Goal: Information Seeking & Learning: Check status

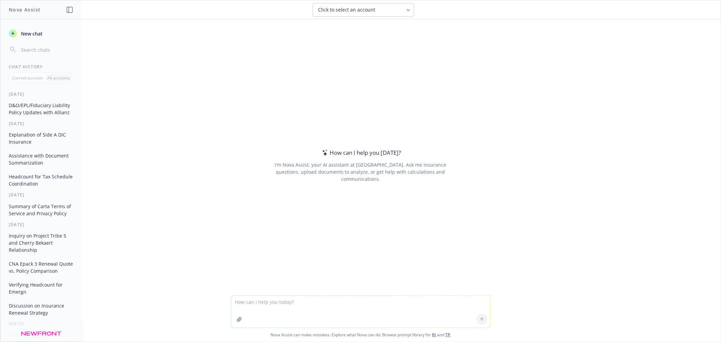
click at [276, 303] on textarea at bounding box center [360, 312] width 259 height 32
type textarea "Please see attached submission materials for the captioned account. Kindly prov…"
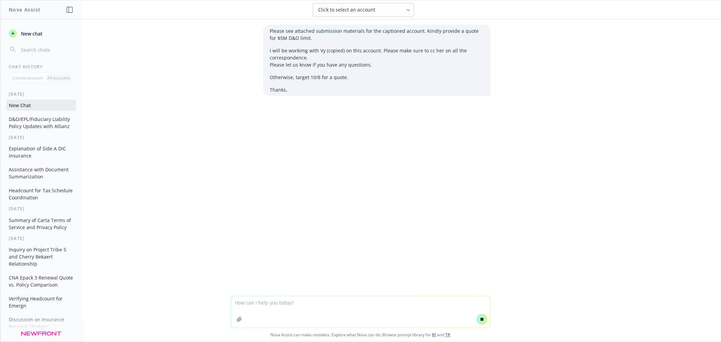
click at [289, 307] on textarea at bounding box center [360, 311] width 259 height 31
type textarea "clean up submission email"
click at [480, 319] on icon at bounding box center [481, 319] width 3 height 3
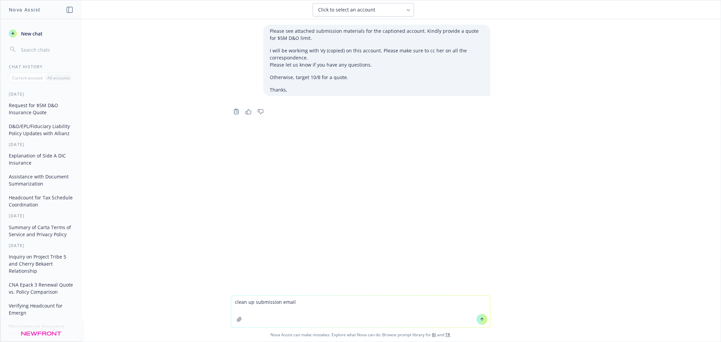
click at [480, 319] on icon at bounding box center [482, 319] width 5 height 5
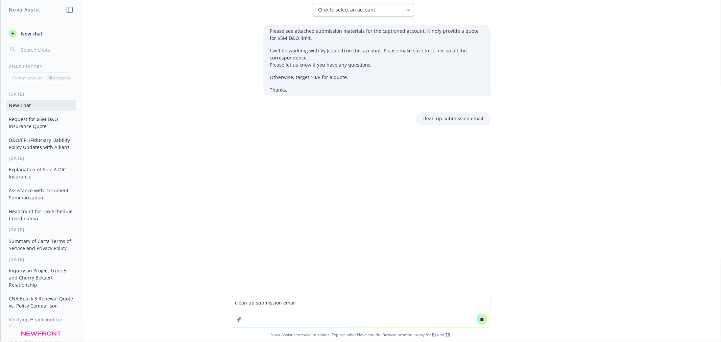
click at [374, 308] on textarea "clean up submission email" at bounding box center [360, 311] width 259 height 31
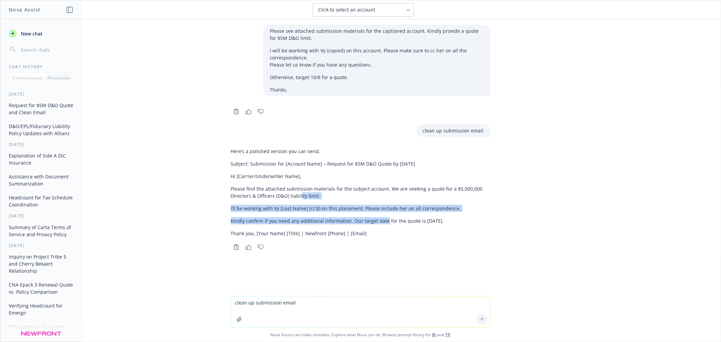
drag, startPoint x: 377, startPoint y: 226, endPoint x: 299, endPoint y: 201, distance: 81.6
click at [297, 201] on div "Here’s a polished version you can send. Subject: Submission for [Account Name] …" at bounding box center [361, 192] width 260 height 95
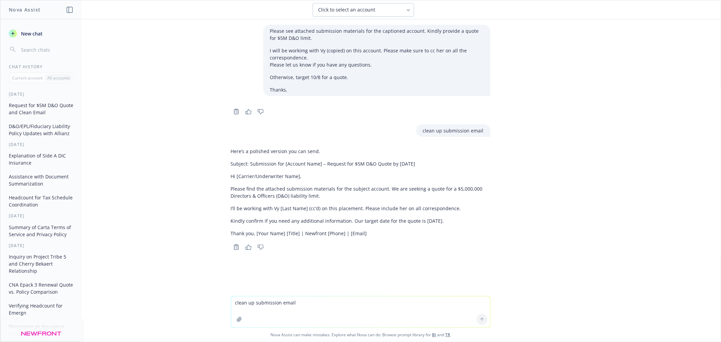
click at [345, 234] on p "Thank you, [Your Name] [Title] | Newfront [Phone] | [Email]" at bounding box center [361, 233] width 260 height 7
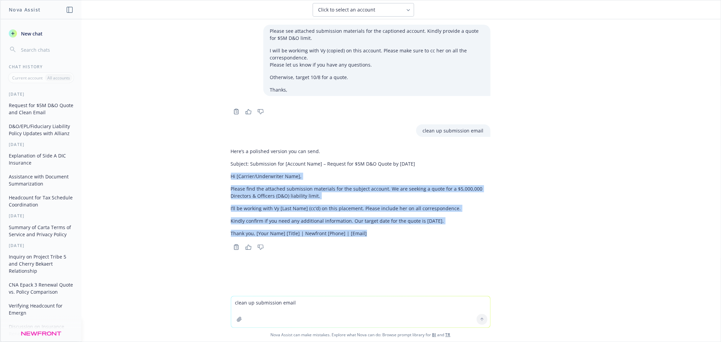
drag, startPoint x: 362, startPoint y: 232, endPoint x: 224, endPoint y: 174, distance: 149.4
click at [225, 174] on div "Here’s a polished version you can send. Subject: Submission for [Account Name] …" at bounding box center [360, 198] width 270 height 107
copy div "Hi [Carrier/Underwriter Name], Please find the attached submission materials fo…"
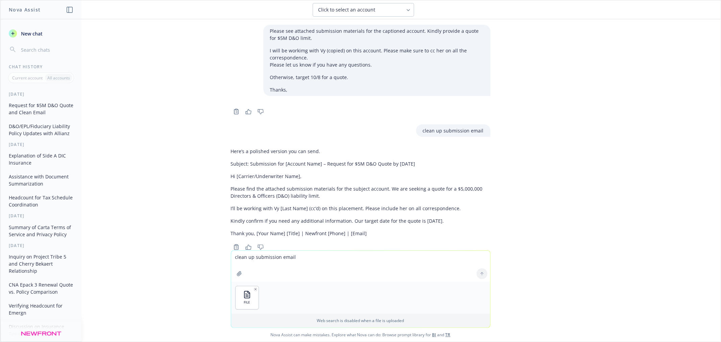
click at [284, 263] on textarea "clean up submission email" at bounding box center [360, 266] width 259 height 31
type textarea "what is the runway based on cash on hand"
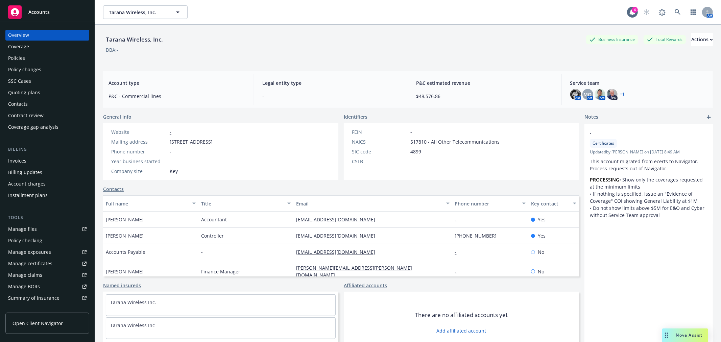
click at [28, 90] on div "Quoting plans" at bounding box center [24, 92] width 32 height 11
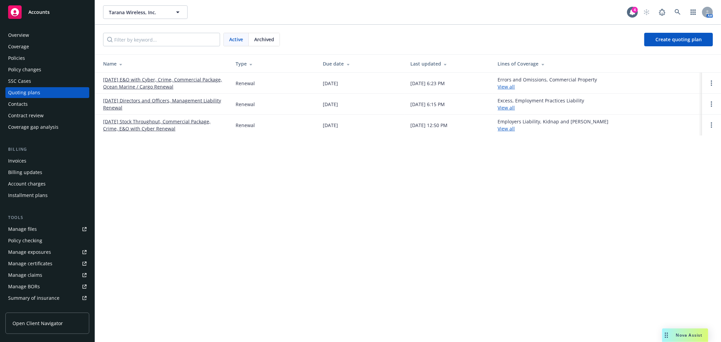
click at [19, 55] on div "Policies" at bounding box center [16, 58] width 17 height 11
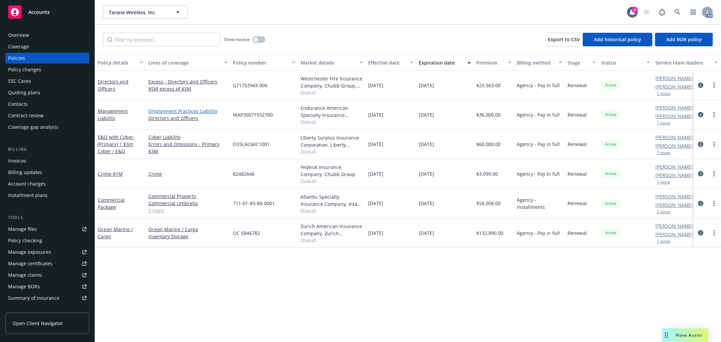
click at [162, 114] on link "Employment Practices Liability" at bounding box center [187, 110] width 79 height 7
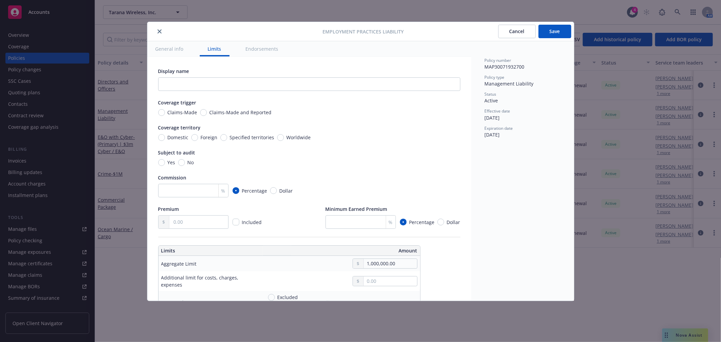
click at [161, 30] on icon "close" at bounding box center [160, 31] width 4 height 4
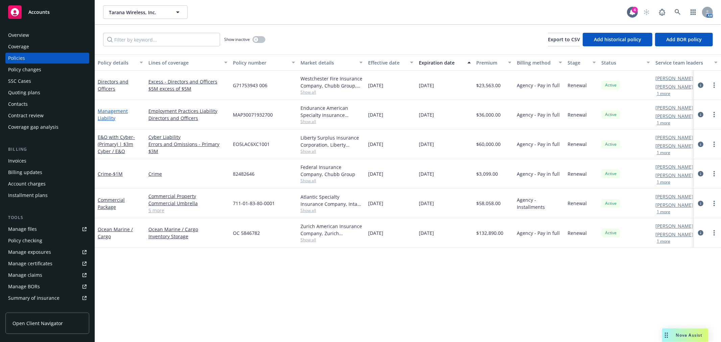
click at [116, 112] on link "Management Liability" at bounding box center [113, 115] width 30 height 14
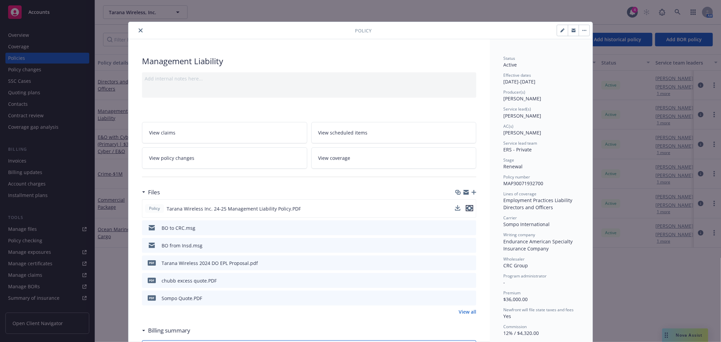
click at [468, 206] on icon "preview file" at bounding box center [469, 208] width 6 height 5
click at [456, 207] on icon "download file" at bounding box center [458, 208] width 5 height 5
click at [139, 29] on icon "close" at bounding box center [141, 30] width 4 height 4
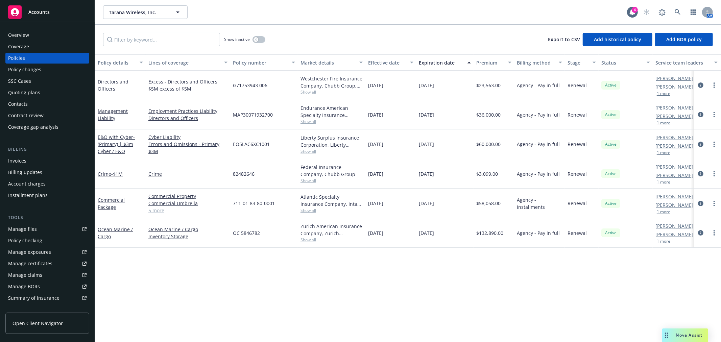
click at [26, 92] on div "Quoting plans" at bounding box center [24, 92] width 32 height 11
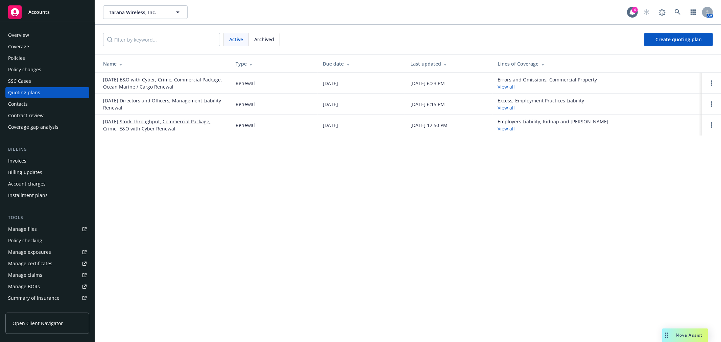
click at [270, 43] on span "Archived" at bounding box center [264, 39] width 20 height 7
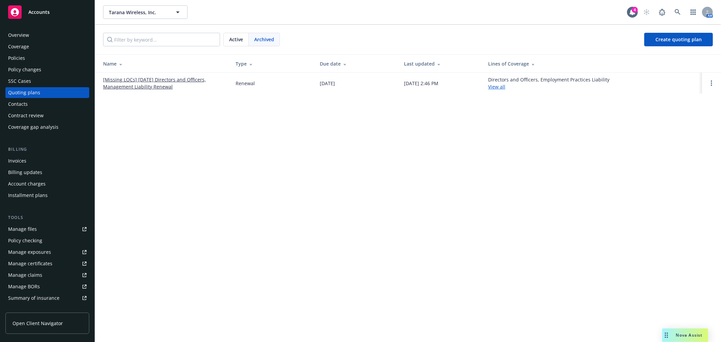
click at [155, 79] on link "[Missing LOCs] [DATE] Directors and Officers, Management Liability Renewal" at bounding box center [164, 83] width 122 height 14
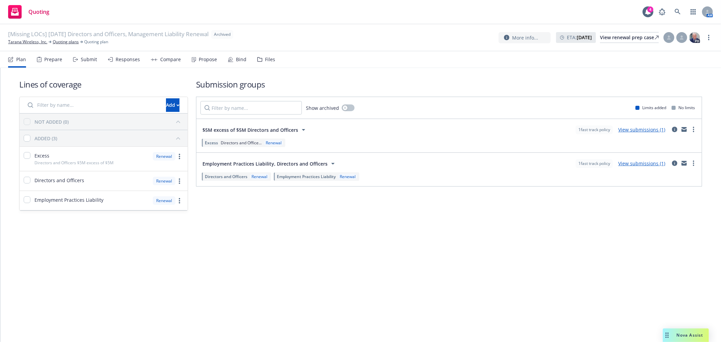
click at [265, 59] on div "Files" at bounding box center [270, 59] width 10 height 5
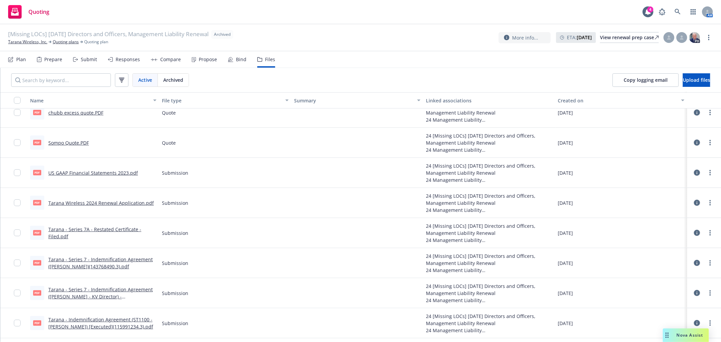
scroll to position [263, 0]
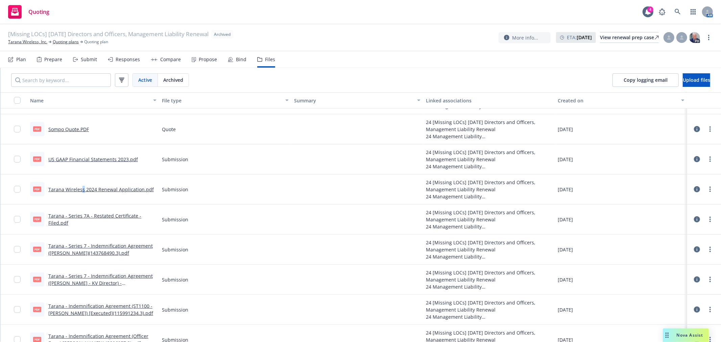
click at [83, 188] on link "Tarana Wireless 2024 Renewal Application.pdf" at bounding box center [100, 189] width 105 height 6
click at [19, 41] on link "Tarana Wireless, Inc." at bounding box center [27, 42] width 39 height 6
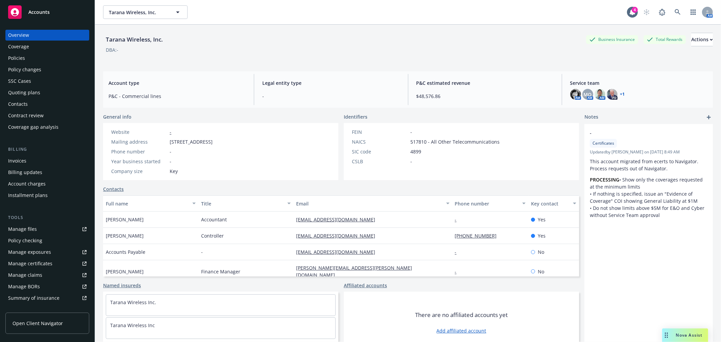
click at [25, 93] on div "Quoting plans" at bounding box center [24, 92] width 32 height 11
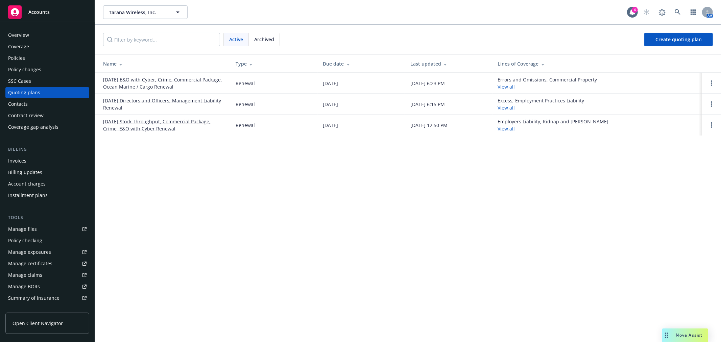
click at [152, 100] on link "10/26/25 Directors and Officers, Management Liability Renewal" at bounding box center [164, 104] width 122 height 14
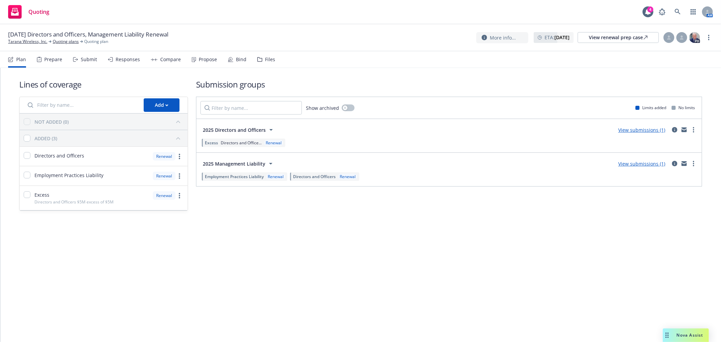
click at [267, 58] on div "Files" at bounding box center [270, 59] width 10 height 5
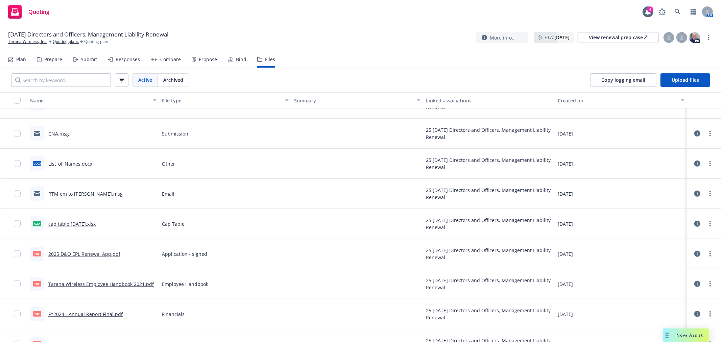
scroll to position [376, 0]
click at [83, 255] on link "2025 D&O EPL Renewal App.pdf" at bounding box center [84, 255] width 72 height 6
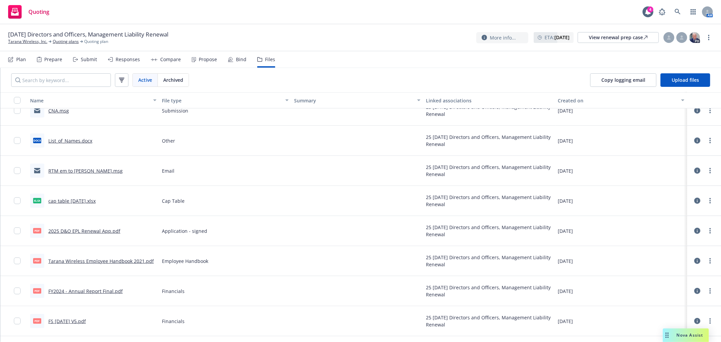
scroll to position [413, 0]
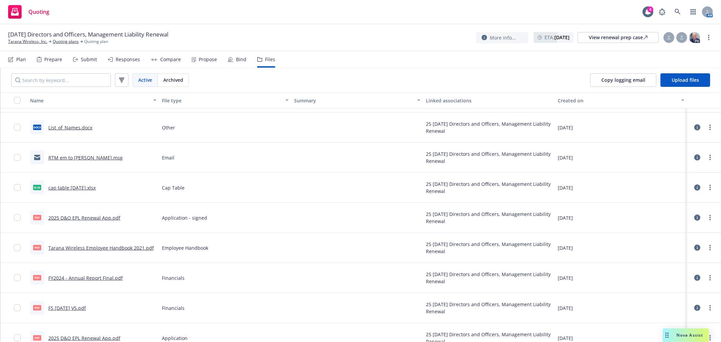
click at [76, 305] on link "FS Jun 2025 V5.pdf" at bounding box center [67, 308] width 38 height 6
click at [82, 220] on link "2025 D&O EPL Renewal App.pdf" at bounding box center [84, 218] width 72 height 6
click at [56, 41] on link "Quoting plans" at bounding box center [66, 42] width 26 height 6
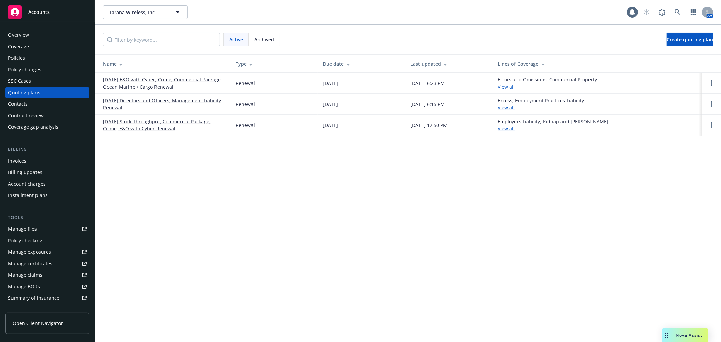
click at [274, 41] on span "Archived" at bounding box center [264, 39] width 20 height 7
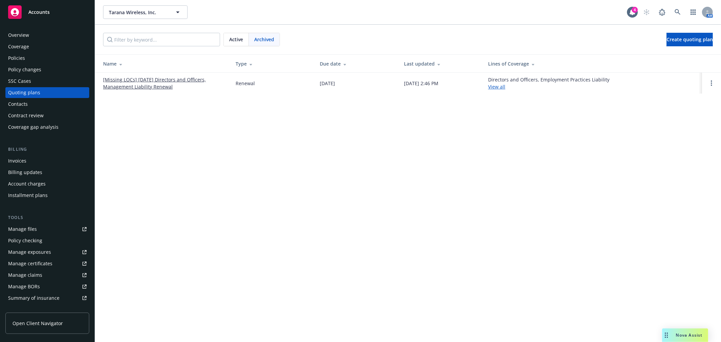
click at [123, 80] on link "[Missing LOCs] [DATE] Directors and Officers, Management Liability Renewal" at bounding box center [164, 83] width 122 height 14
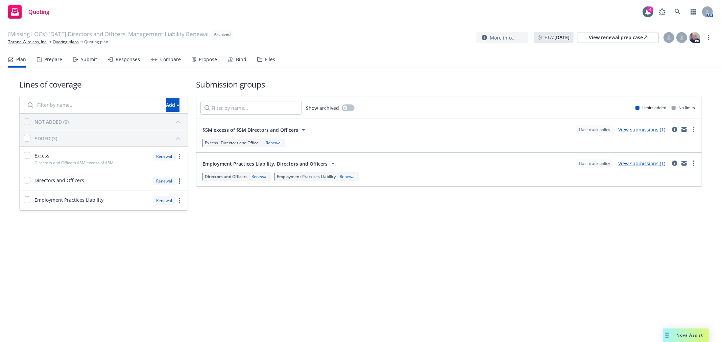
click at [259, 63] on div "Files" at bounding box center [266, 59] width 18 height 16
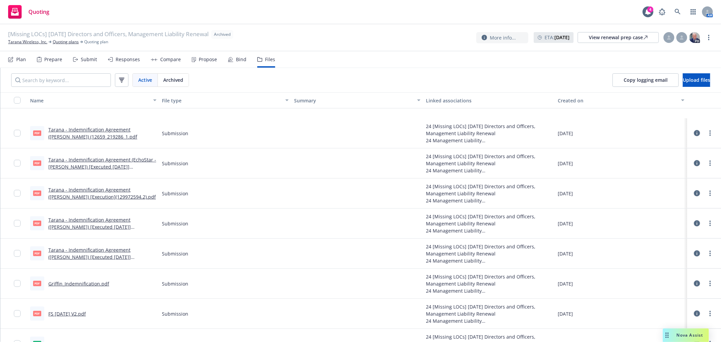
scroll to position [629, 0]
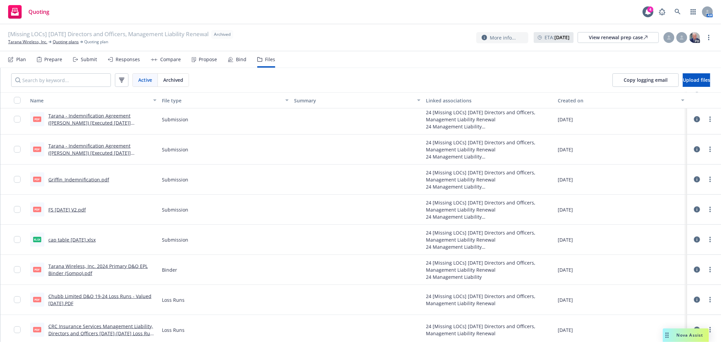
click at [71, 211] on link "FS Aug 2024 V2.pdf" at bounding box center [67, 210] width 38 height 6
drag, startPoint x: 68, startPoint y: 35, endPoint x: 66, endPoint y: 42, distance: 6.6
click at [68, 35] on span "[Missing LOCs] 10/26/24 Directors and Officers, Management Liability Renewal" at bounding box center [108, 34] width 200 height 9
click at [66, 43] on link "Quoting plans" at bounding box center [66, 42] width 26 height 6
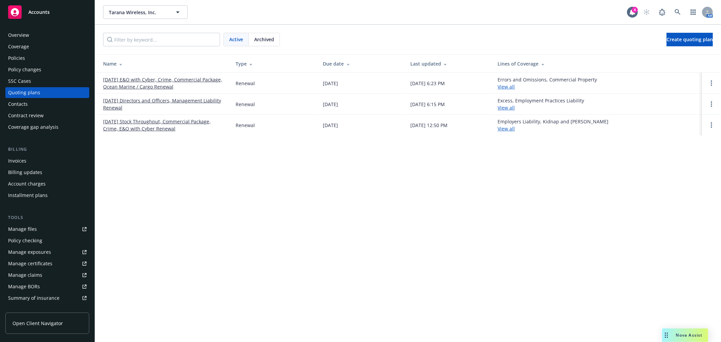
click at [127, 97] on link "[DATE] Directors and Officers, Management Liability Renewal" at bounding box center [164, 104] width 122 height 14
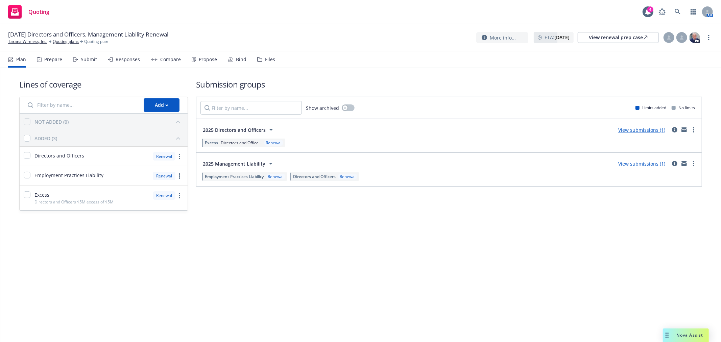
click at [265, 63] on div "Files" at bounding box center [266, 59] width 18 height 16
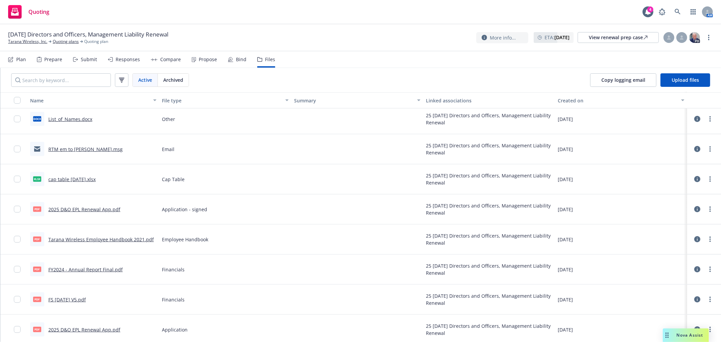
scroll to position [454, 0]
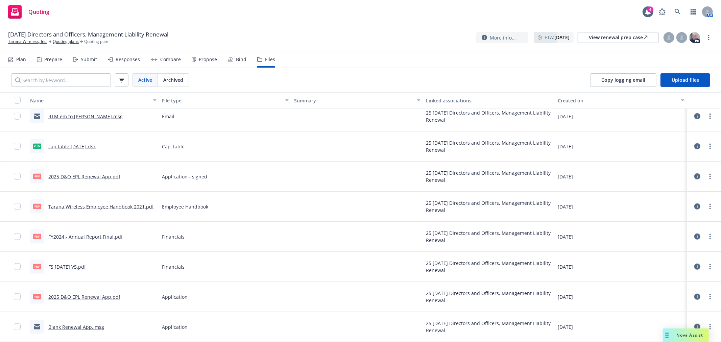
click at [101, 178] on link "2025 D&O EPL Renewal App.pdf" at bounding box center [84, 176] width 72 height 6
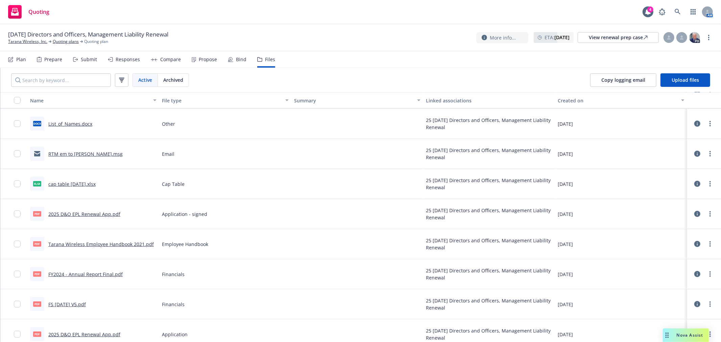
click at [68, 305] on link "FS Jun 2025 V5.pdf" at bounding box center [67, 304] width 38 height 6
click at [171, 79] on span "Archived" at bounding box center [173, 79] width 20 height 7
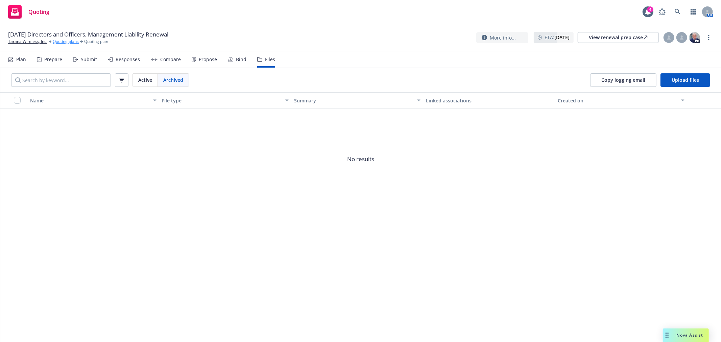
click at [61, 41] on link "Quoting plans" at bounding box center [66, 42] width 26 height 6
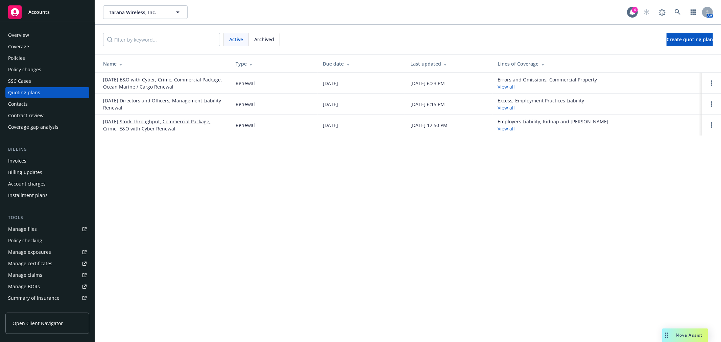
click at [254, 31] on div "Active Archived Create quoting plan" at bounding box center [408, 40] width 626 height 30
click at [255, 39] on span "Archived" at bounding box center [264, 39] width 20 height 7
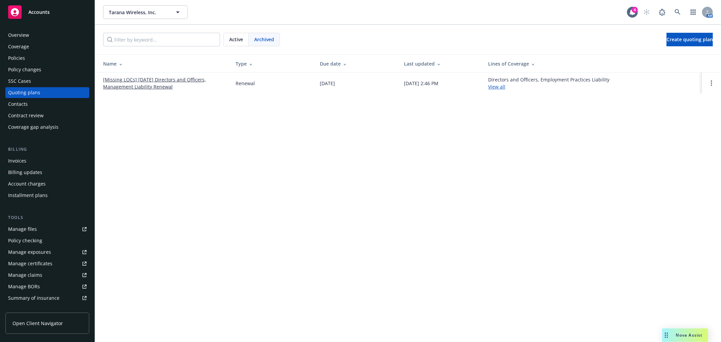
click at [152, 75] on td "[Missing LOCs] [DATE] Directors and Officers, Management Liability Renewal" at bounding box center [162, 83] width 135 height 21
click at [154, 78] on link "[Missing LOCs] [DATE] Directors and Officers, Management Liability Renewal" at bounding box center [164, 83] width 122 height 14
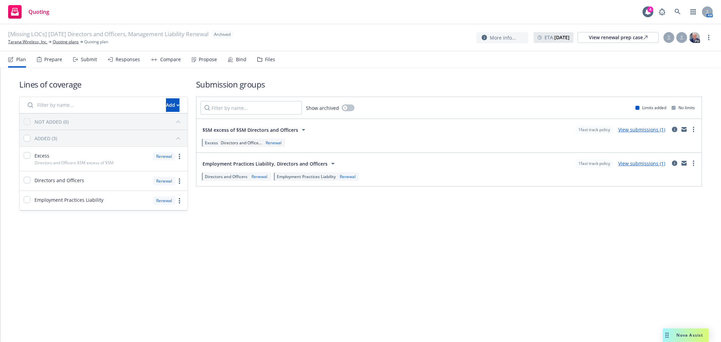
click at [265, 61] on div "Files" at bounding box center [270, 59] width 10 height 5
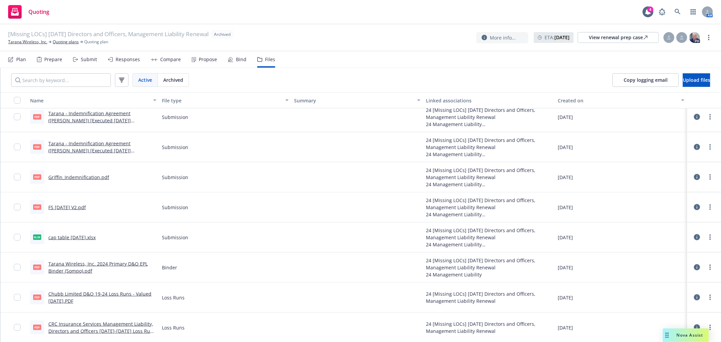
scroll to position [632, 0]
click at [73, 211] on div "pdf FS [DATE] V2.pdf" at bounding box center [58, 206] width 56 height 14
click at [72, 206] on link "FS Aug 2024 V2.pdf" at bounding box center [67, 206] width 38 height 6
click at [145, 80] on span "Active" at bounding box center [145, 79] width 14 height 7
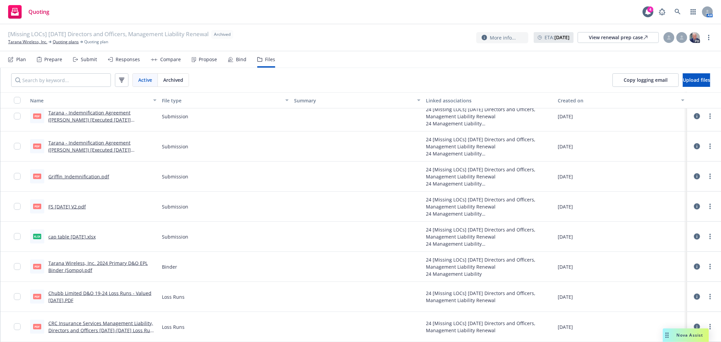
click at [170, 82] on span "Archived" at bounding box center [173, 79] width 20 height 7
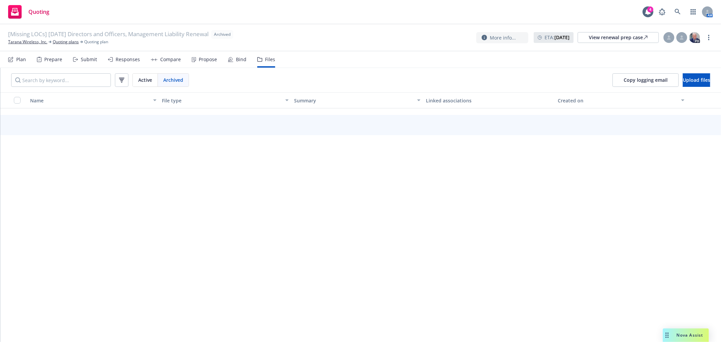
scroll to position [629, 0]
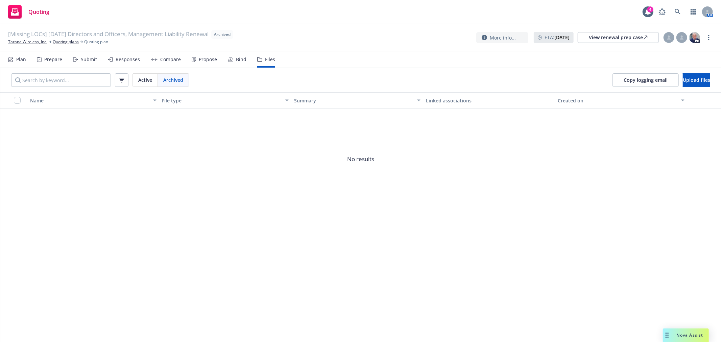
click at [143, 82] on span "Active" at bounding box center [145, 79] width 14 height 7
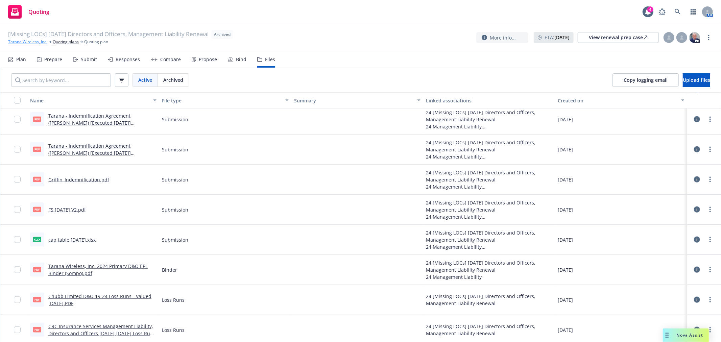
click at [30, 43] on link "Tarana Wireless, Inc." at bounding box center [27, 42] width 39 height 6
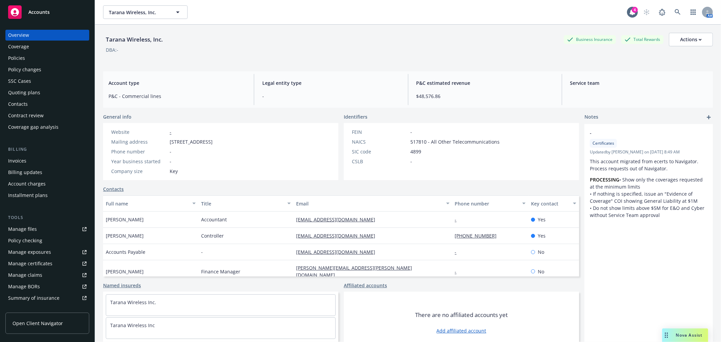
click at [21, 94] on div "Quoting plans" at bounding box center [24, 92] width 32 height 11
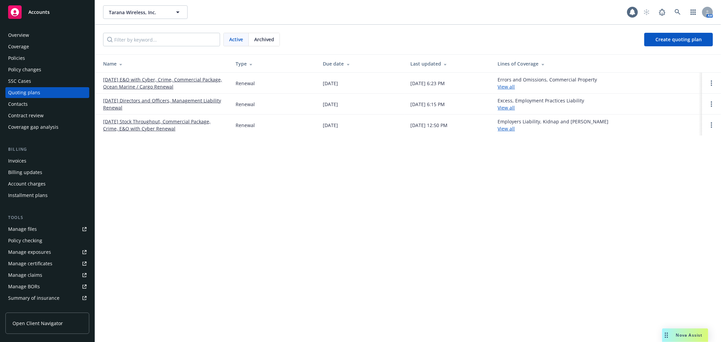
click at [136, 100] on link "[DATE] Directors and Officers, Management Liability Renewal" at bounding box center [164, 104] width 122 height 14
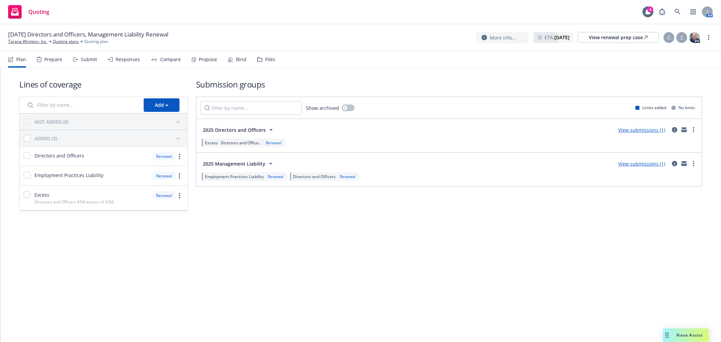
click at [262, 54] on div "Files" at bounding box center [266, 59] width 18 height 16
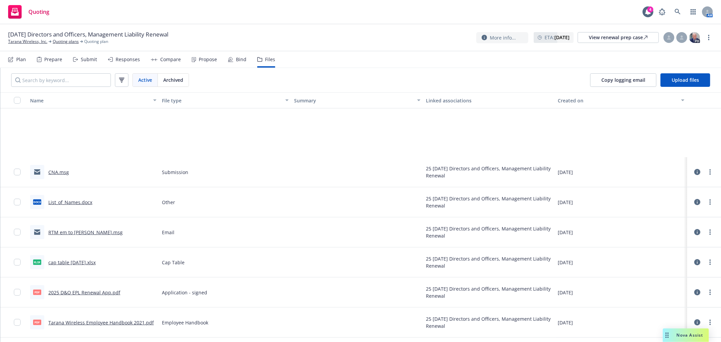
scroll to position [451, 0]
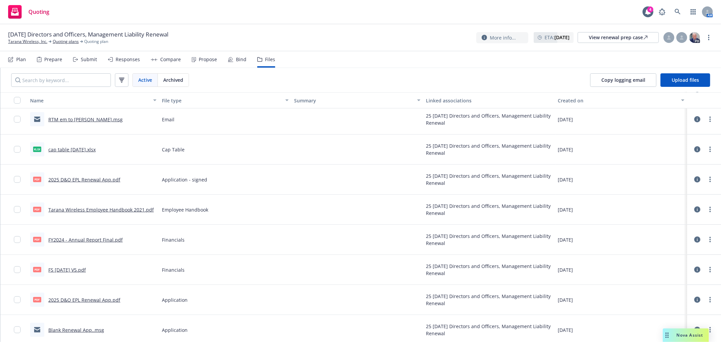
click at [57, 268] on link "FS [DATE] V5.pdf" at bounding box center [67, 270] width 38 height 6
